Goal: Task Accomplishment & Management: Use online tool/utility

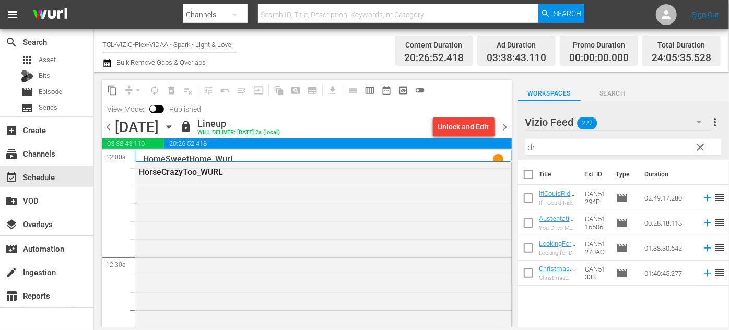
scroll to position [4102, 0]
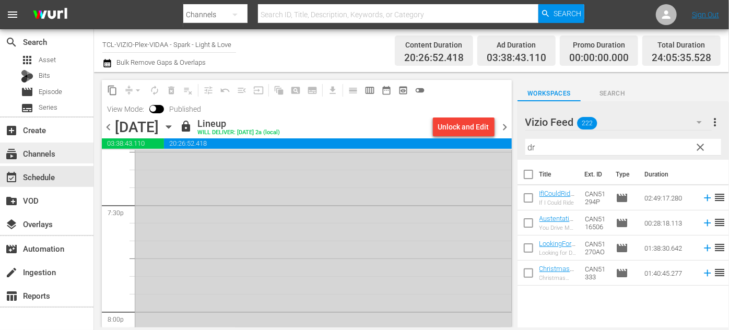
click at [45, 160] on div "subscriptions Channels" at bounding box center [47, 153] width 94 height 21
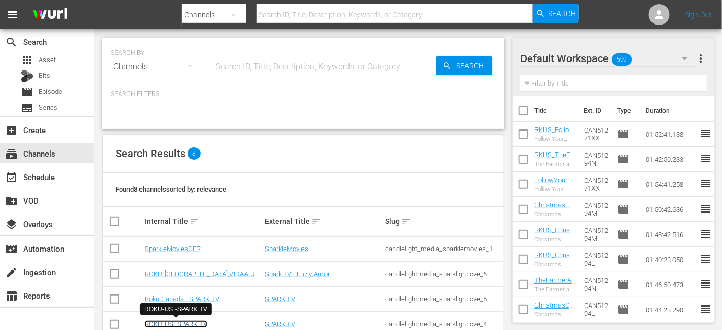
click at [177, 324] on link "ROKU-US -SPARK TV" at bounding box center [176, 324] width 63 height 8
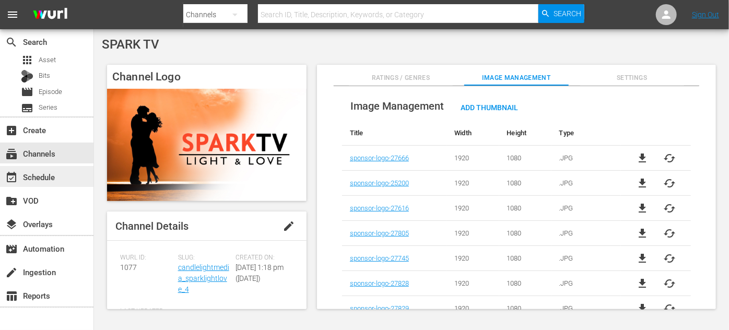
click at [49, 180] on div "event_available Schedule" at bounding box center [29, 175] width 59 height 9
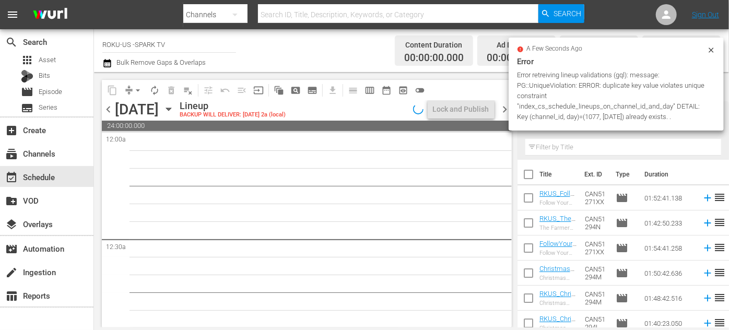
click at [171, 110] on icon "button" at bounding box center [168, 109] width 5 height 3
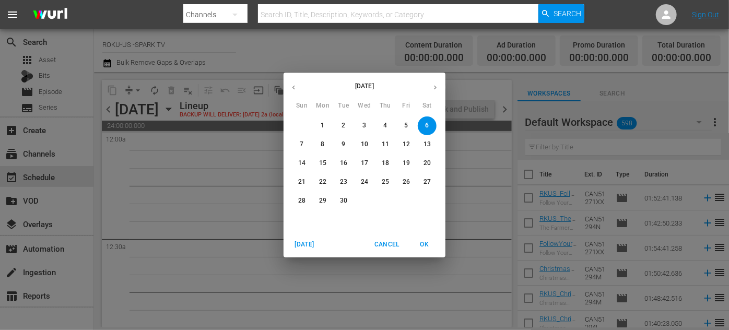
click at [293, 86] on icon "button" at bounding box center [294, 88] width 8 height 8
click at [363, 201] on p "27" at bounding box center [364, 200] width 7 height 9
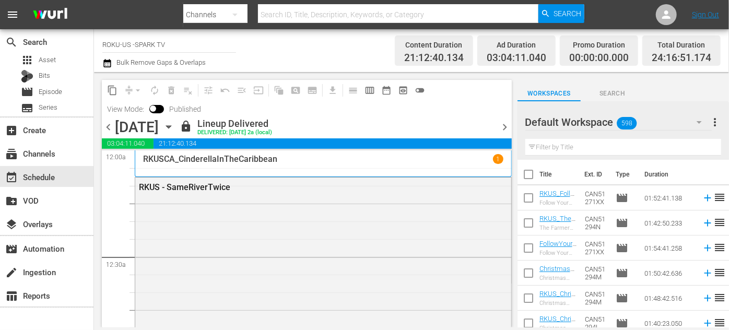
click at [175, 128] on icon "button" at bounding box center [168, 126] width 11 height 11
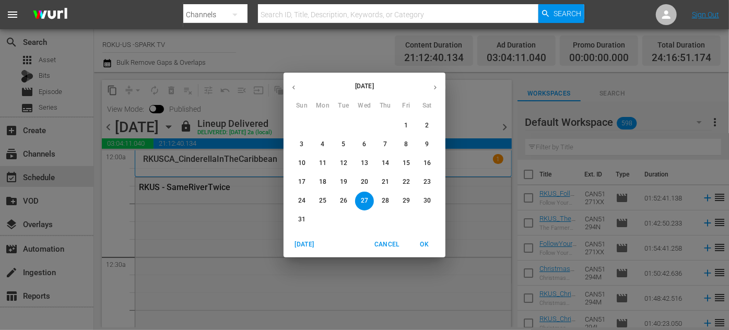
click at [405, 197] on p "29" at bounding box center [406, 200] width 7 height 9
